Goal: Transaction & Acquisition: Purchase product/service

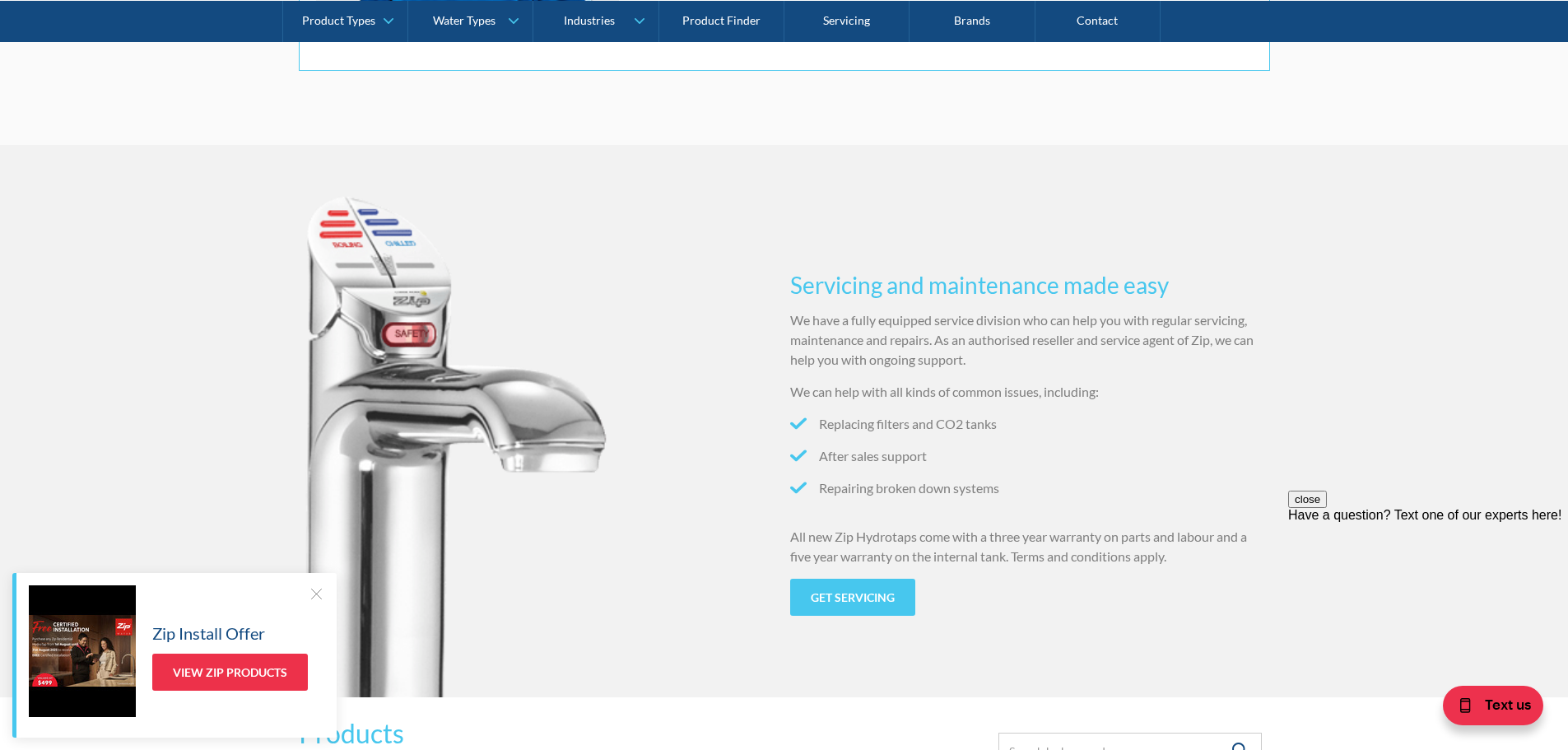
click at [314, 588] on div at bounding box center [315, 593] width 16 height 16
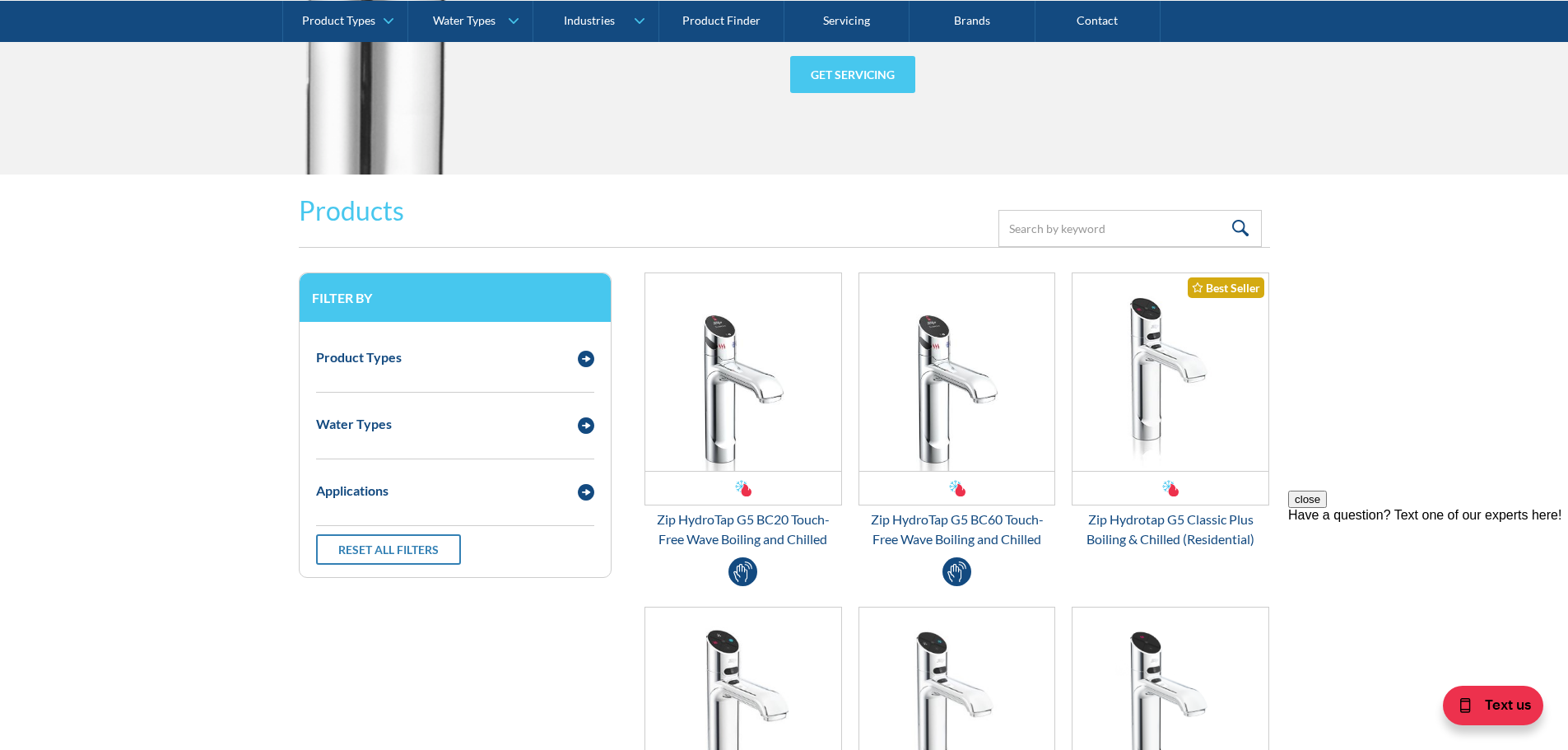
scroll to position [1975, 0]
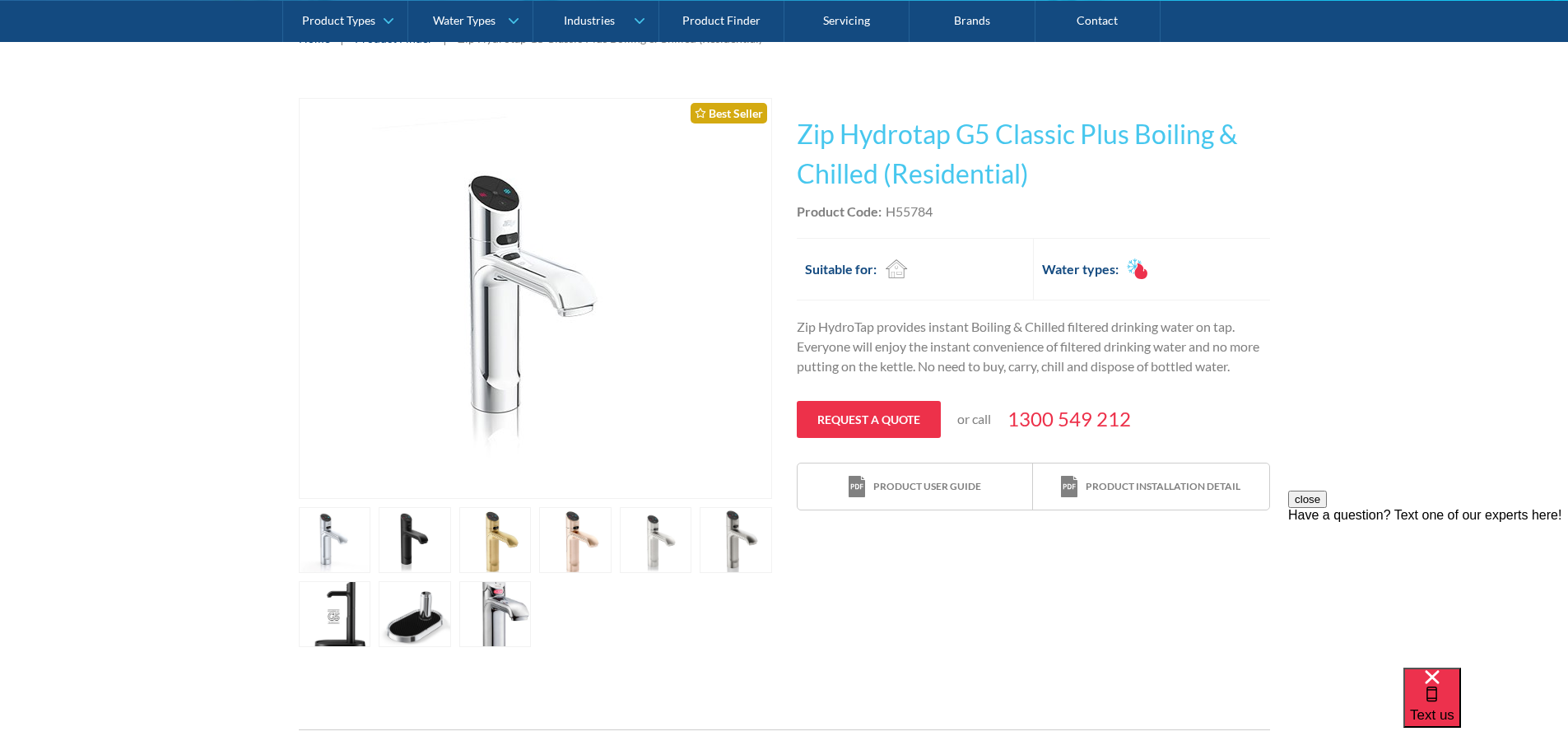
scroll to position [247, 0]
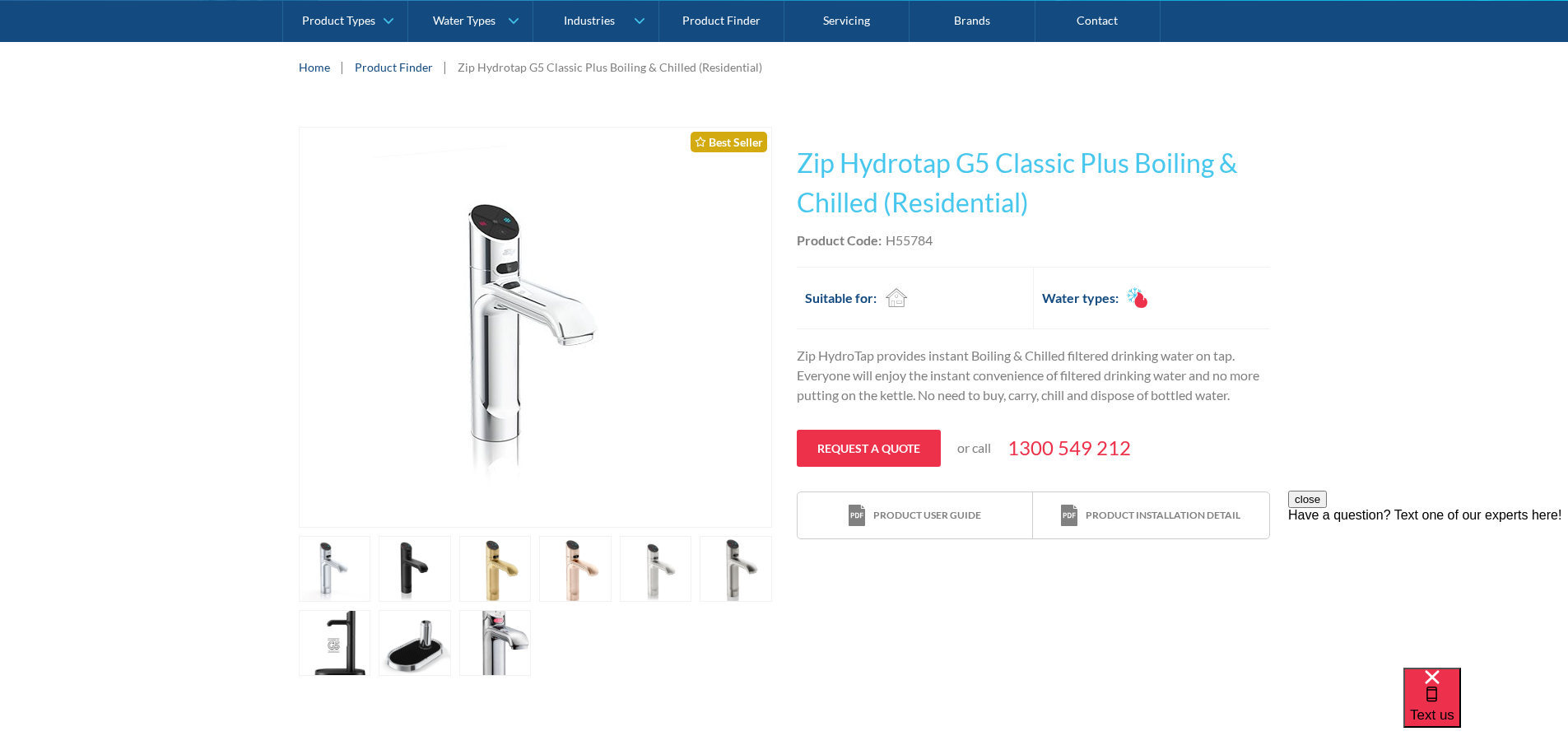
click at [522, 345] on img "open lightbox" at bounding box center [535, 326] width 326 height 399
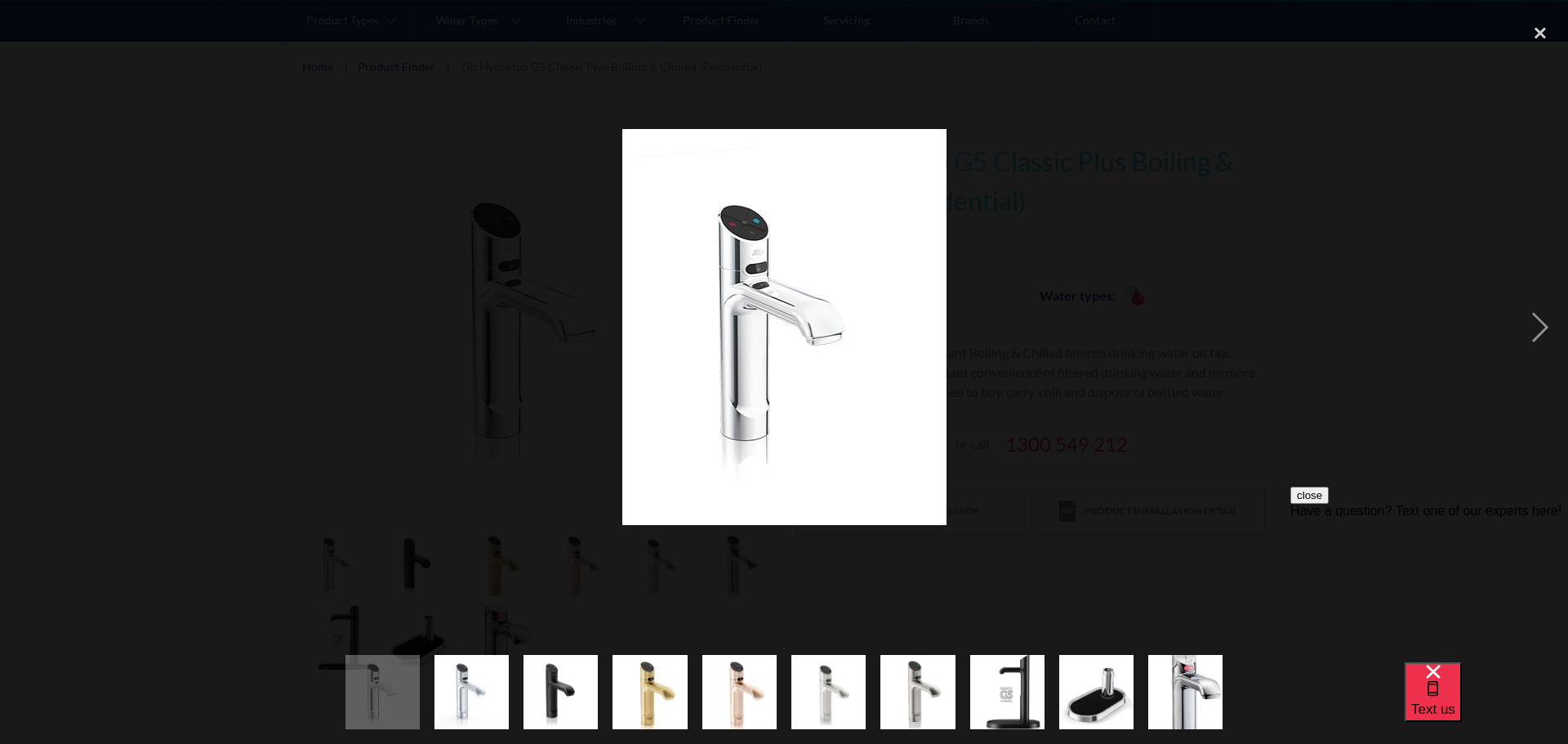
click at [1178, 695] on img "show item 10 of 10" at bounding box center [1185, 692] width 74 height 126
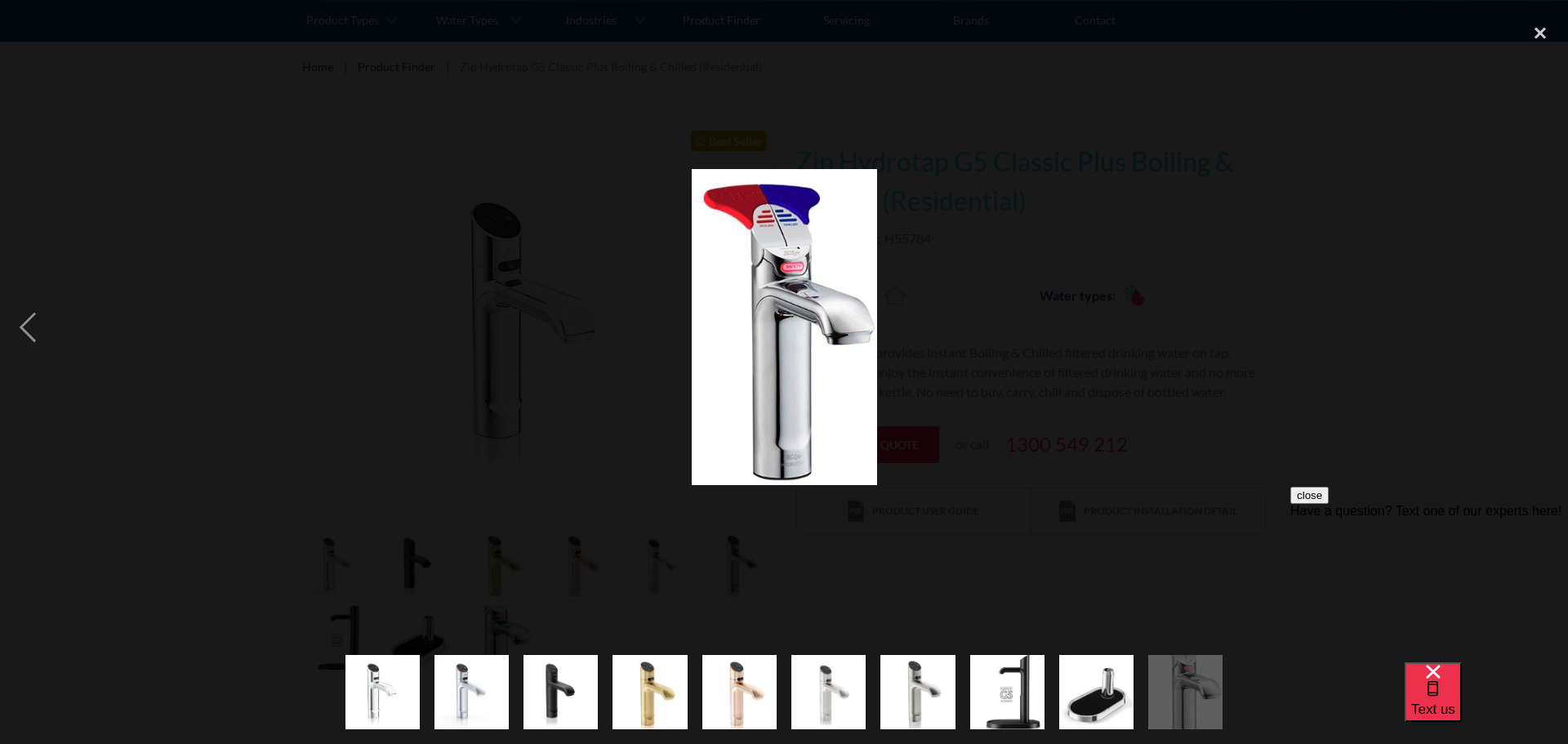
click at [483, 684] on img "show item 2 of 10" at bounding box center [472, 692] width 74 height 90
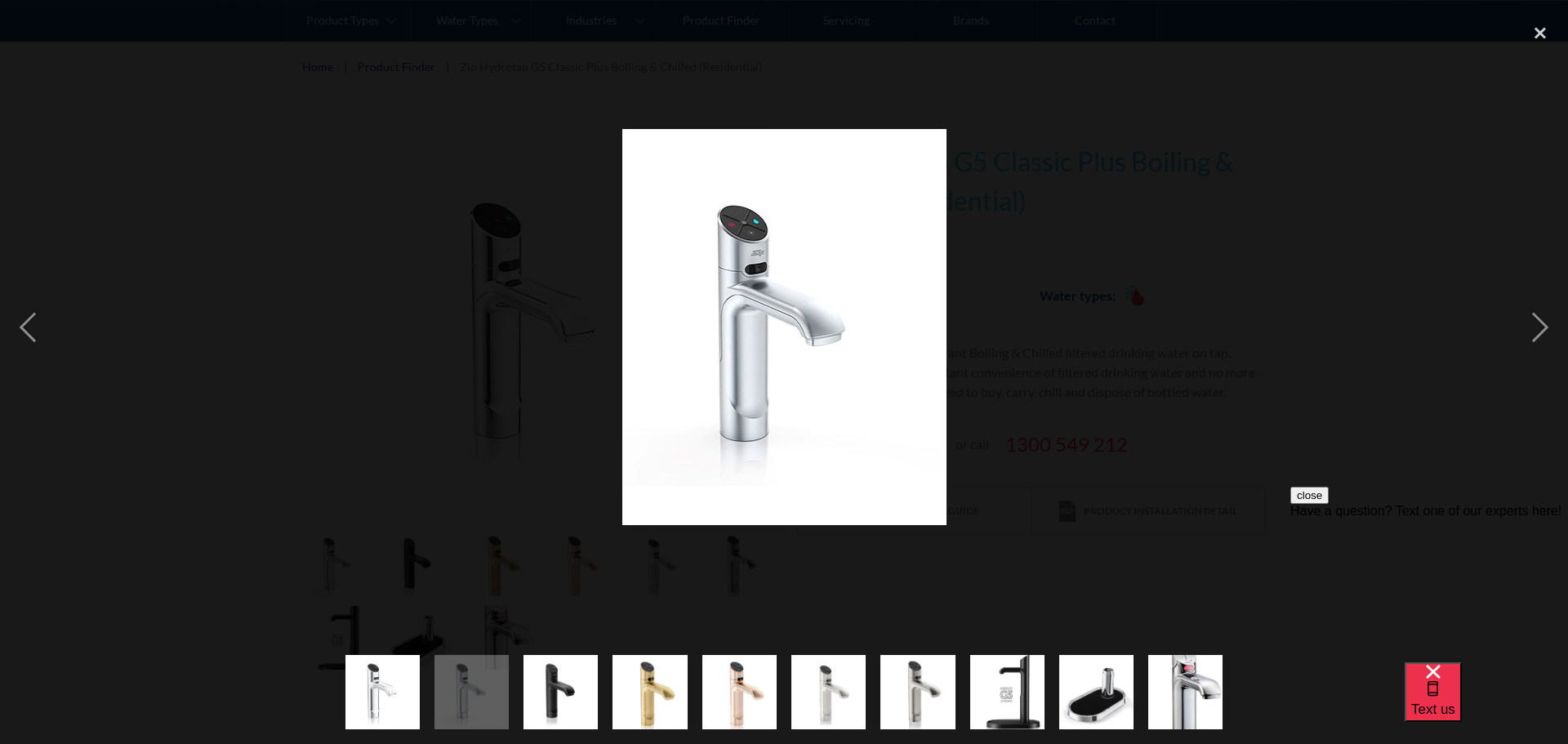
click at [395, 684] on img "show item 1 of 10" at bounding box center [382, 692] width 74 height 90
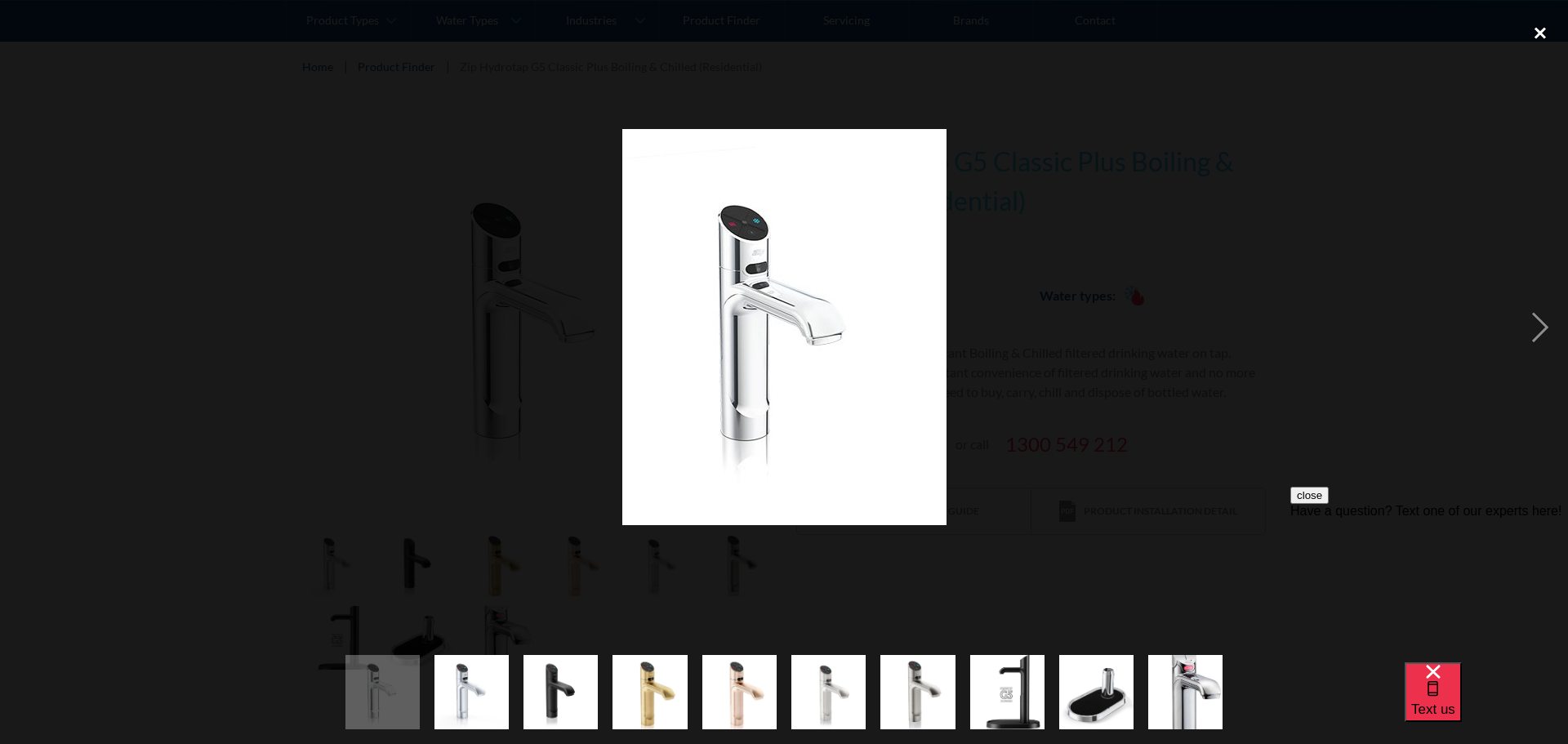
click at [1536, 27] on div "close lightbox" at bounding box center [1540, 32] width 55 height 36
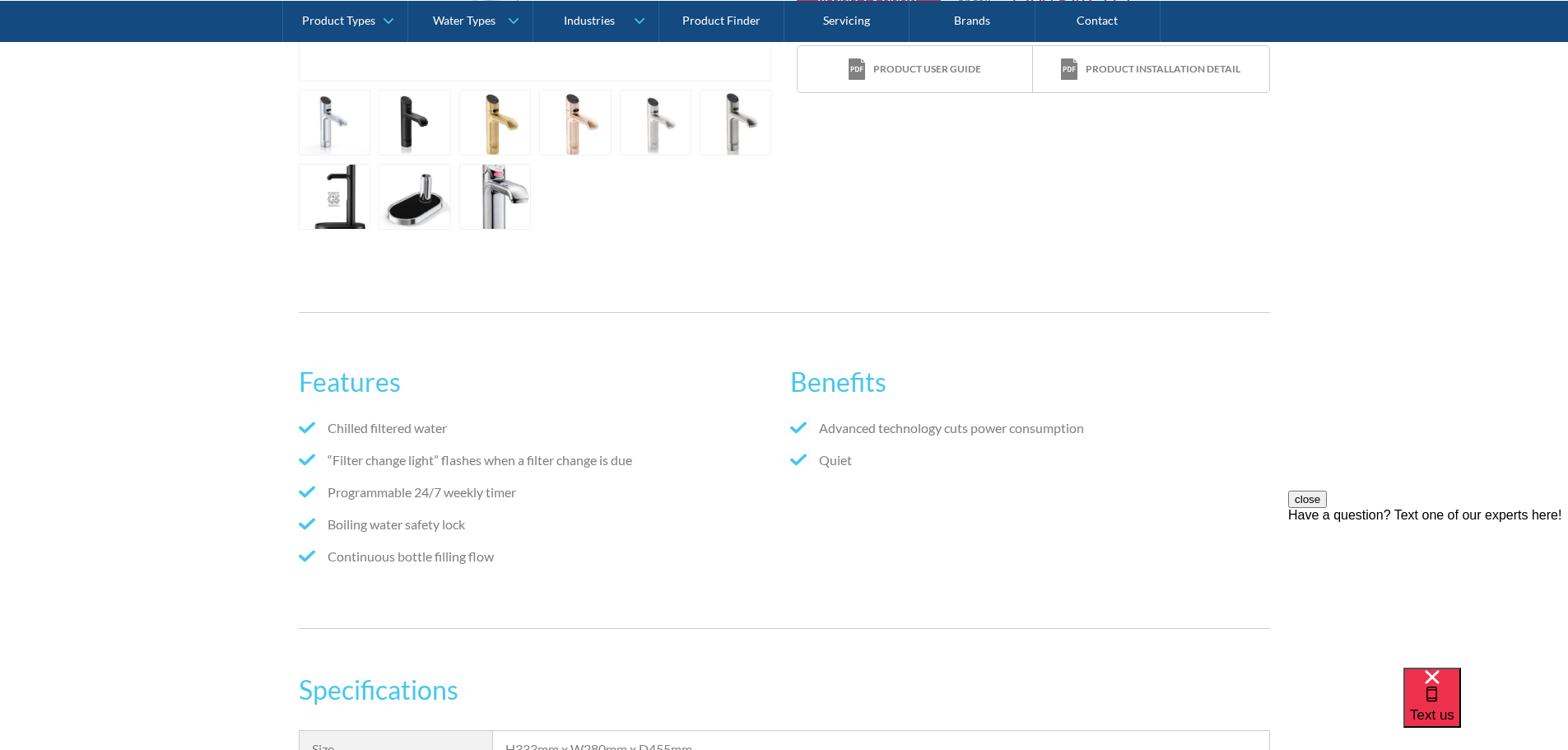
scroll to position [741, 0]
